Goal: Task Accomplishment & Management: Use online tool/utility

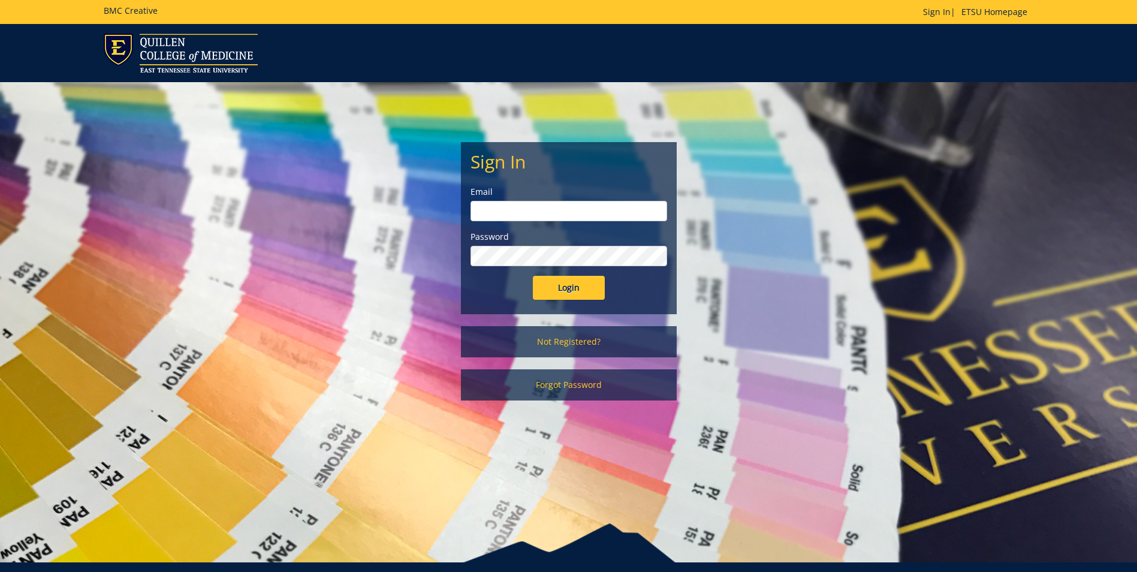
click at [551, 214] on input "email" at bounding box center [568, 211] width 197 height 20
type input "quallsd@etsu.edu"
click at [570, 283] on input "Login" at bounding box center [569, 288] width 72 height 24
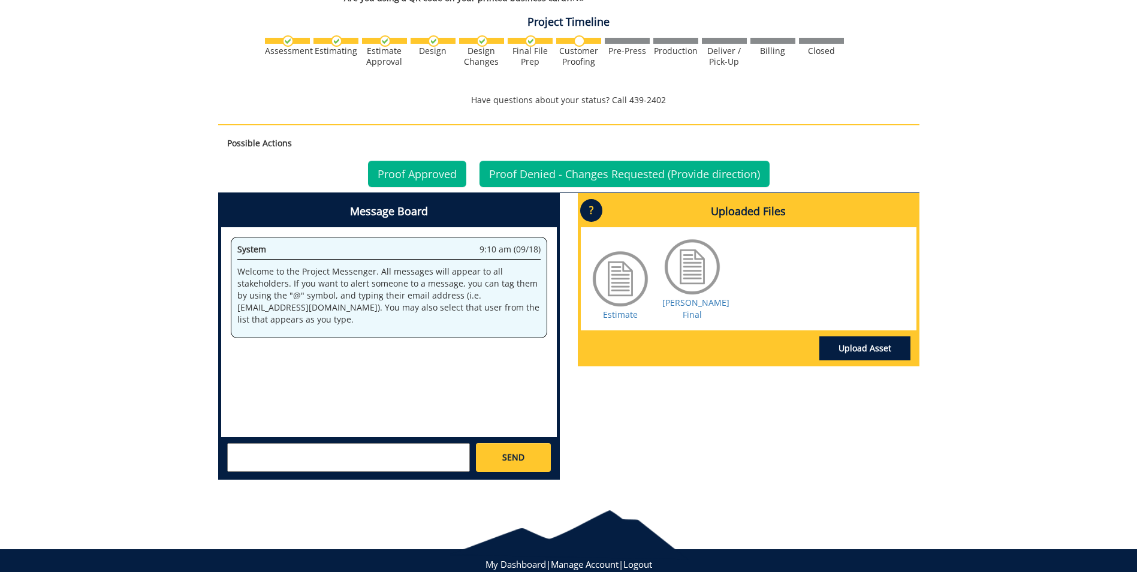
scroll to position [696, 0]
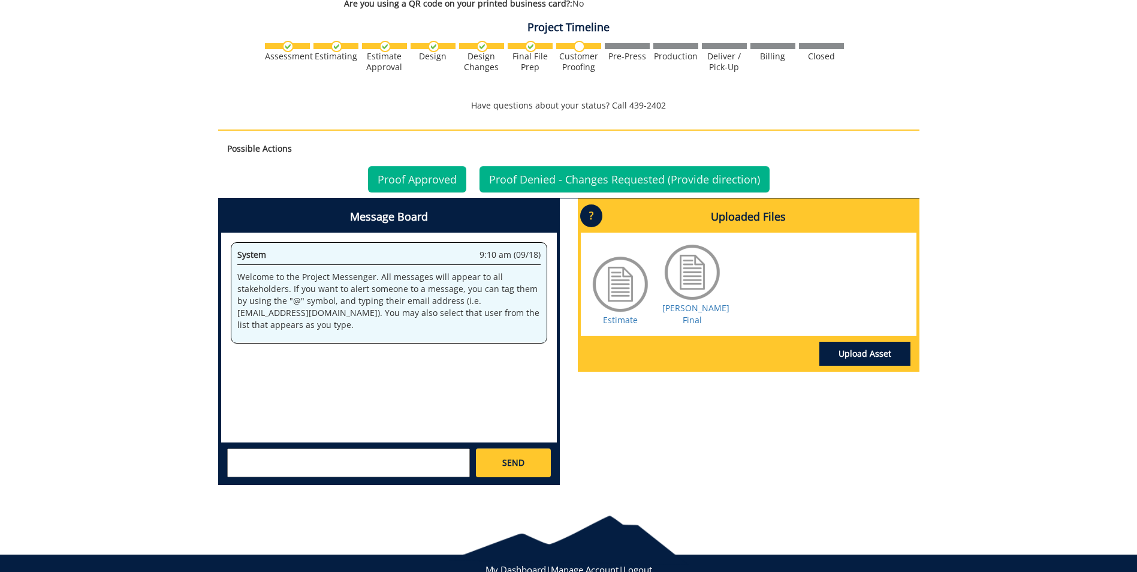
click at [696, 260] on div at bounding box center [692, 272] width 60 height 60
click at [621, 271] on div at bounding box center [620, 284] width 60 height 60
click at [686, 267] on div at bounding box center [692, 272] width 60 height 60
click at [862, 342] on link "Upload Asset" at bounding box center [864, 354] width 91 height 24
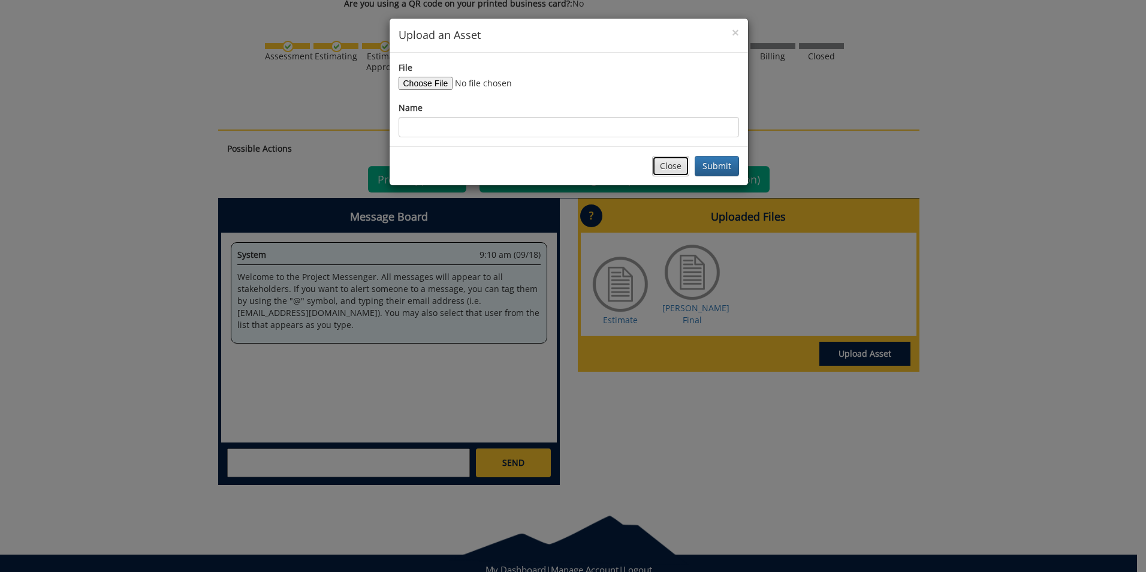
click at [678, 159] on button "Close" at bounding box center [670, 166] width 37 height 20
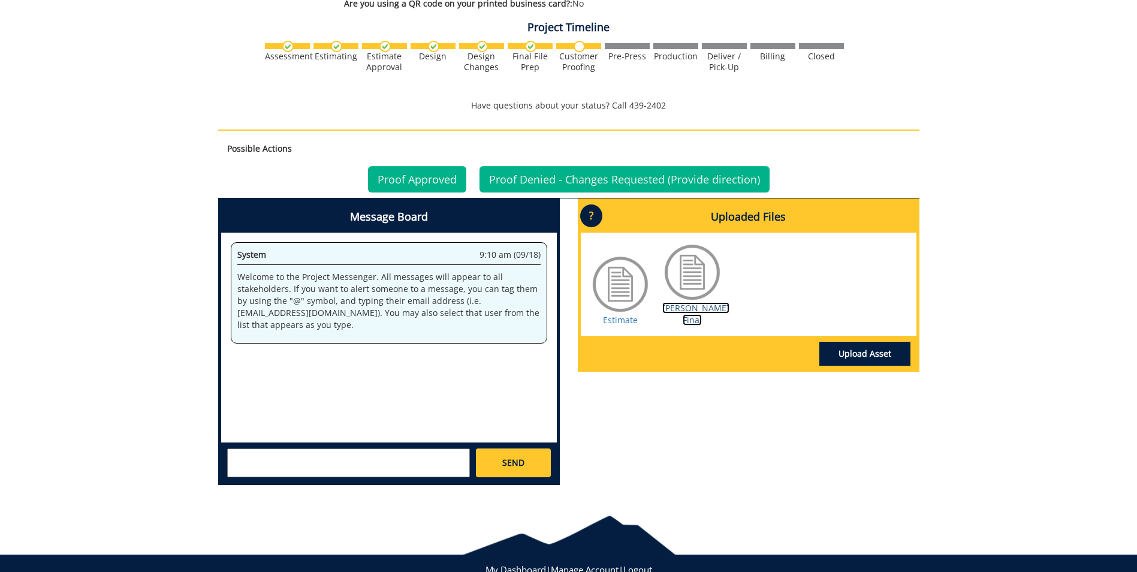
click at [691, 302] on link "[PERSON_NAME] Final" at bounding box center [695, 313] width 67 height 23
